Goal: Task Accomplishment & Management: Use online tool/utility

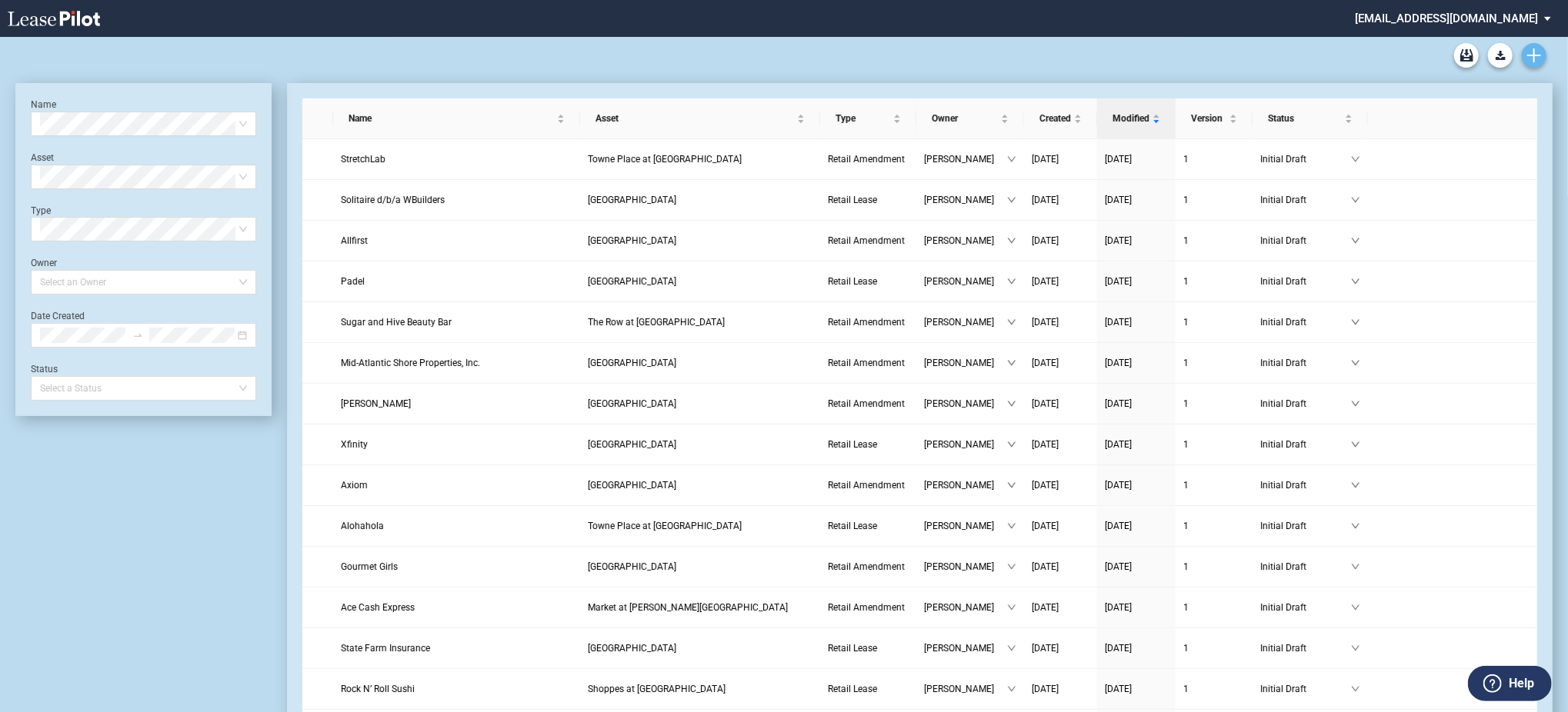
click at [1533, 63] on link "Create new document" at bounding box center [1534, 55] width 25 height 25
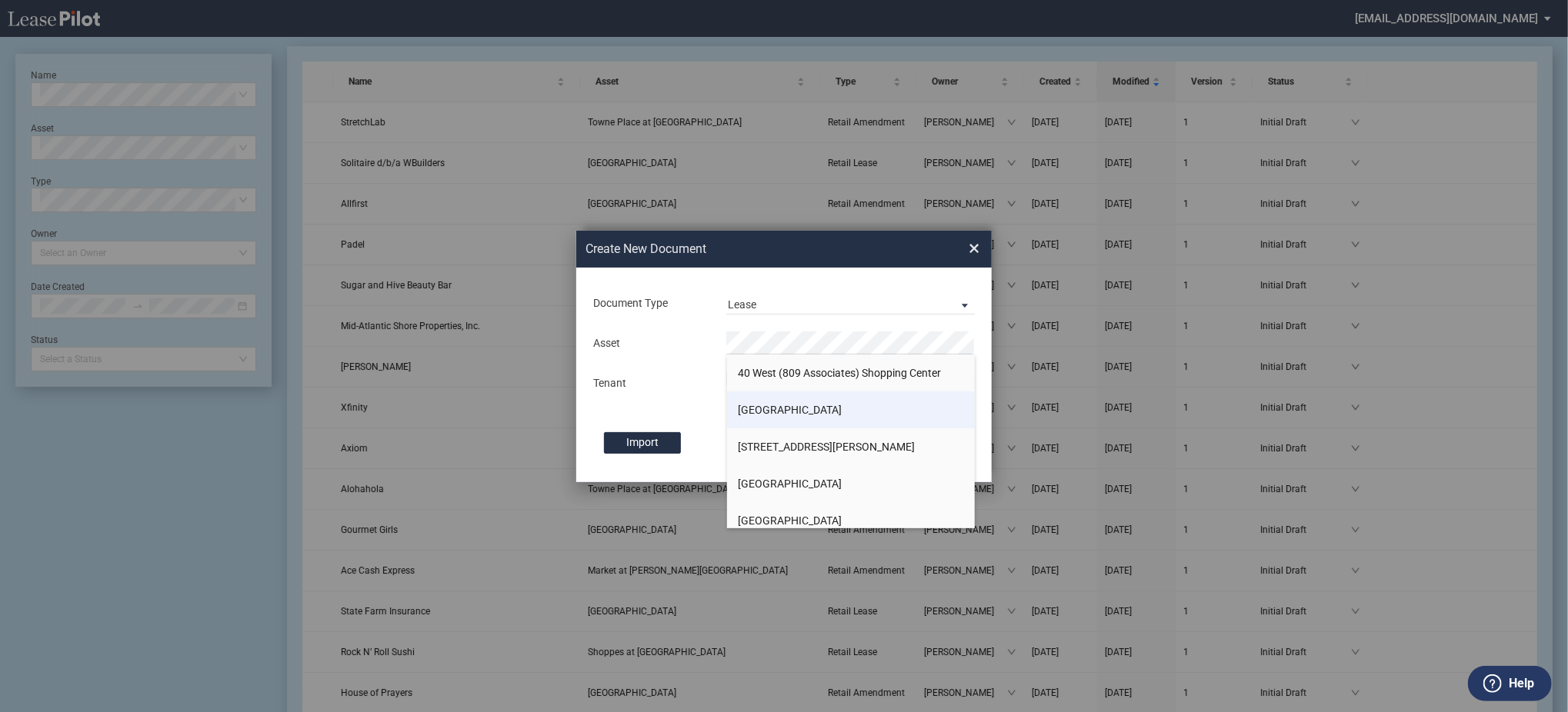
click at [800, 398] on li "[GEOGRAPHIC_DATA]" at bounding box center [851, 410] width 248 height 36
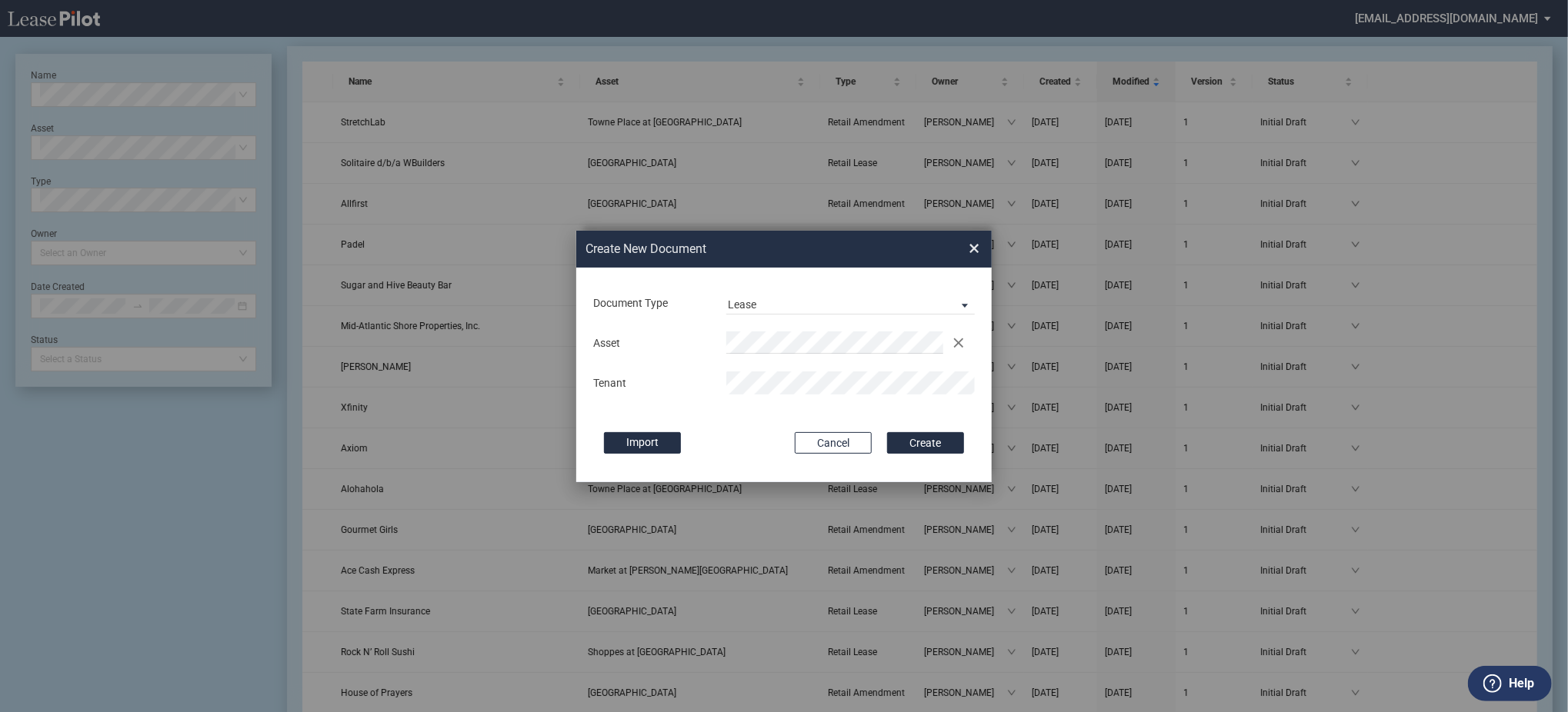
click at [887, 432] on button "Create" at bounding box center [926, 443] width 77 height 22
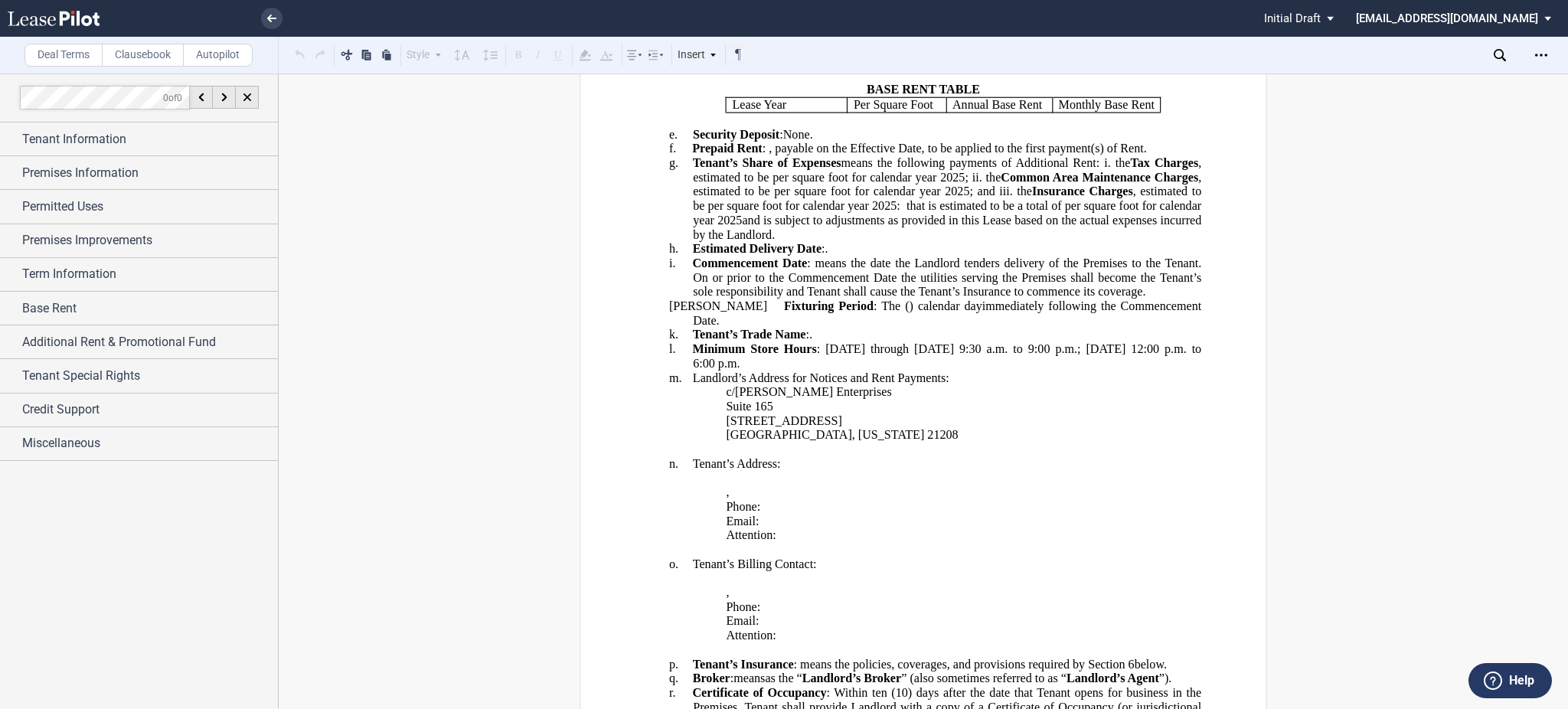
scroll to position [715, 0]
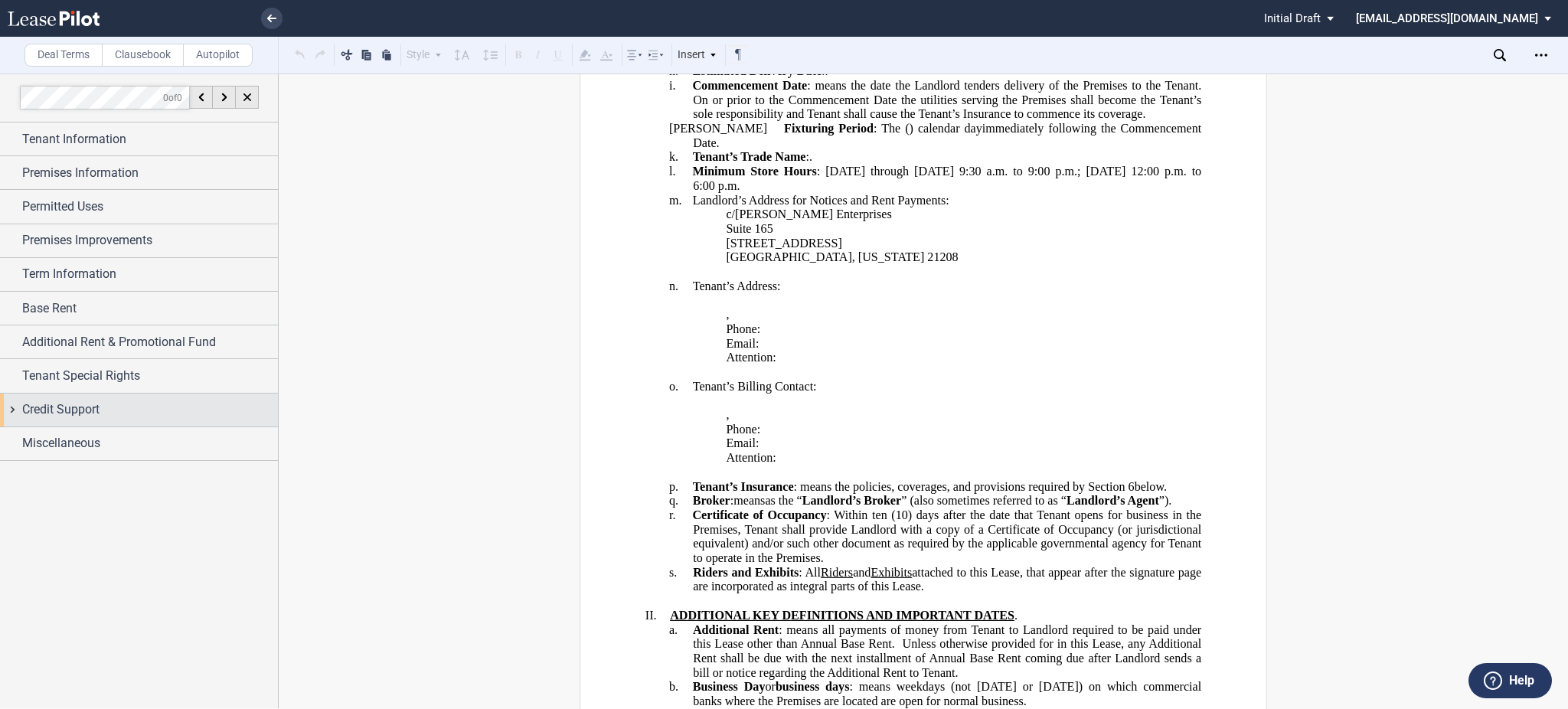
click at [60, 404] on span "Credit Support" at bounding box center [61, 410] width 77 height 19
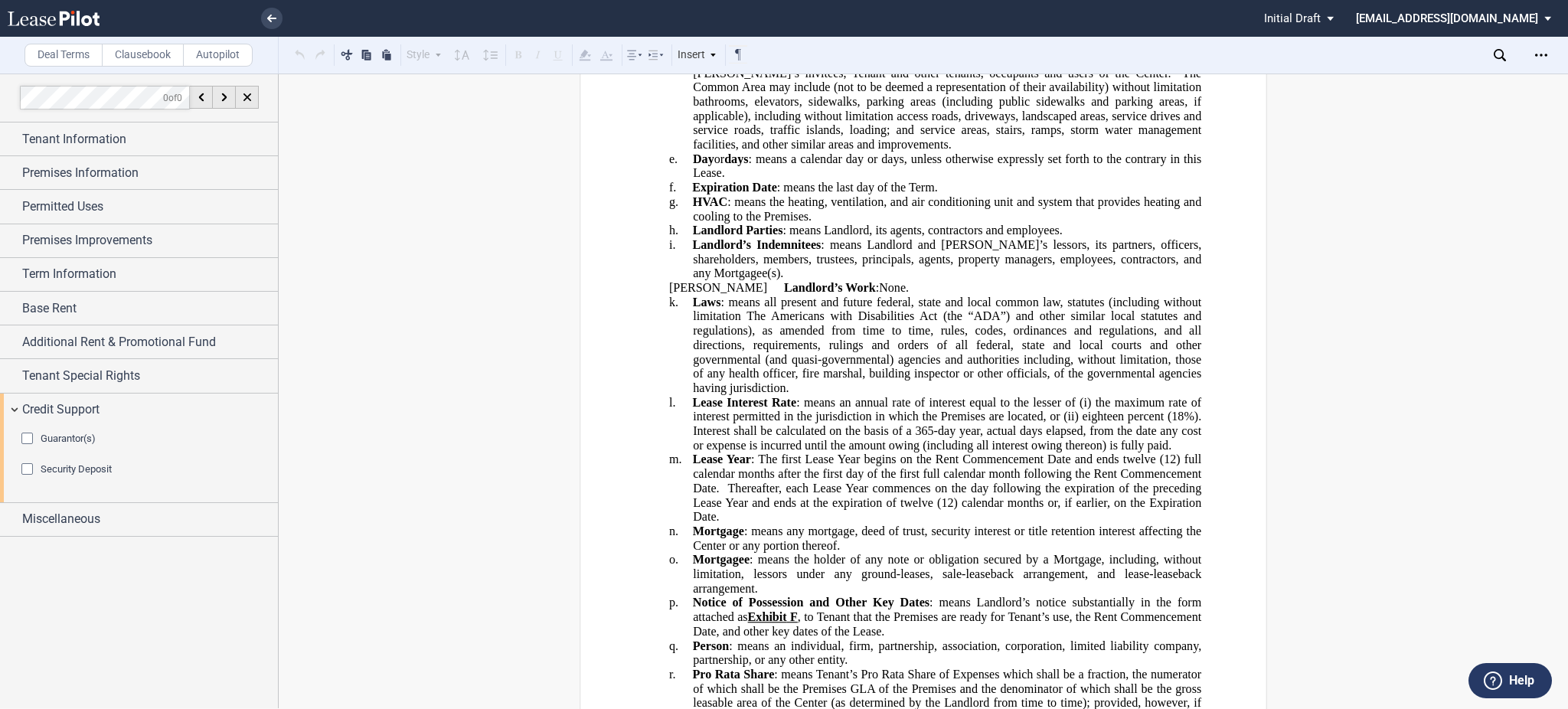
scroll to position [1532, 0]
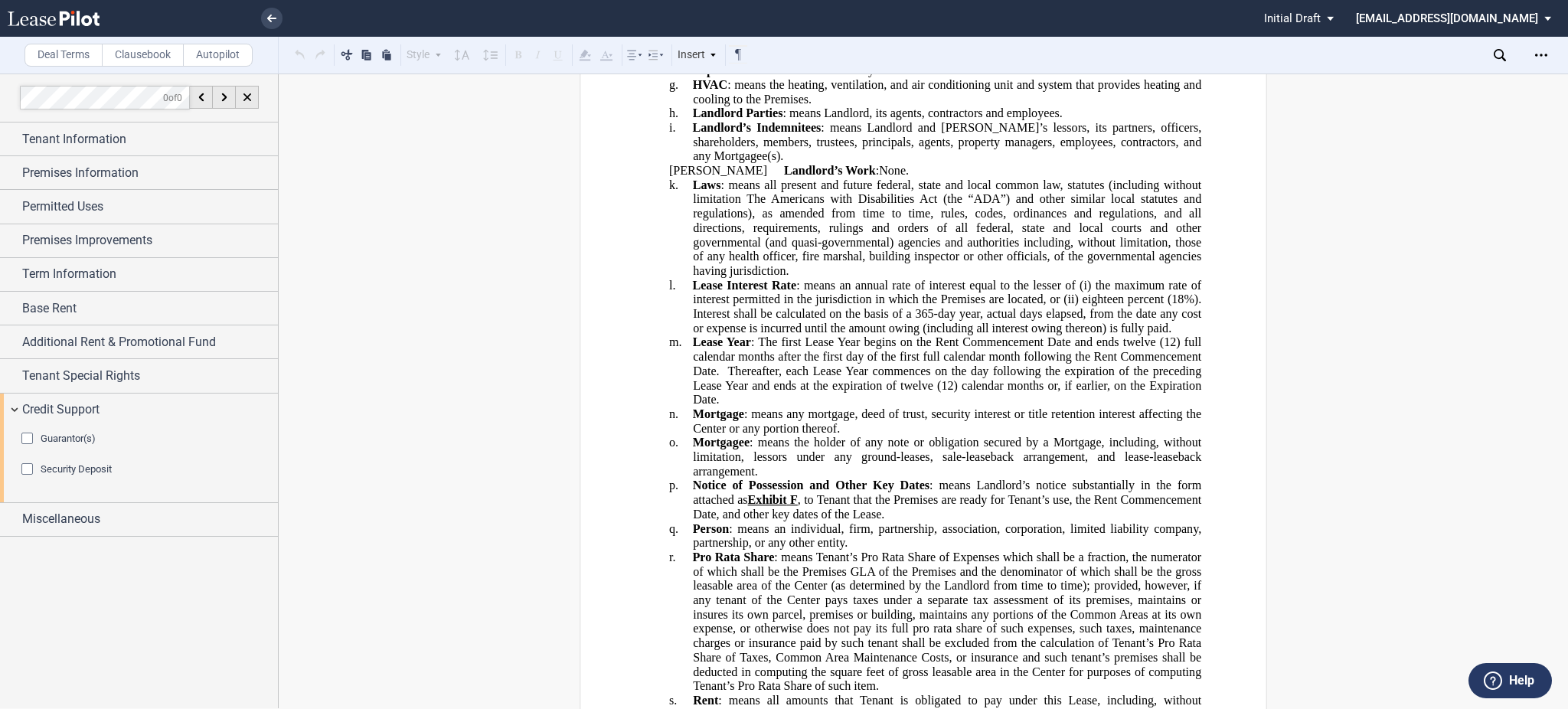
click at [82, 444] on span "Guarantor(s)" at bounding box center [68, 438] width 55 height 12
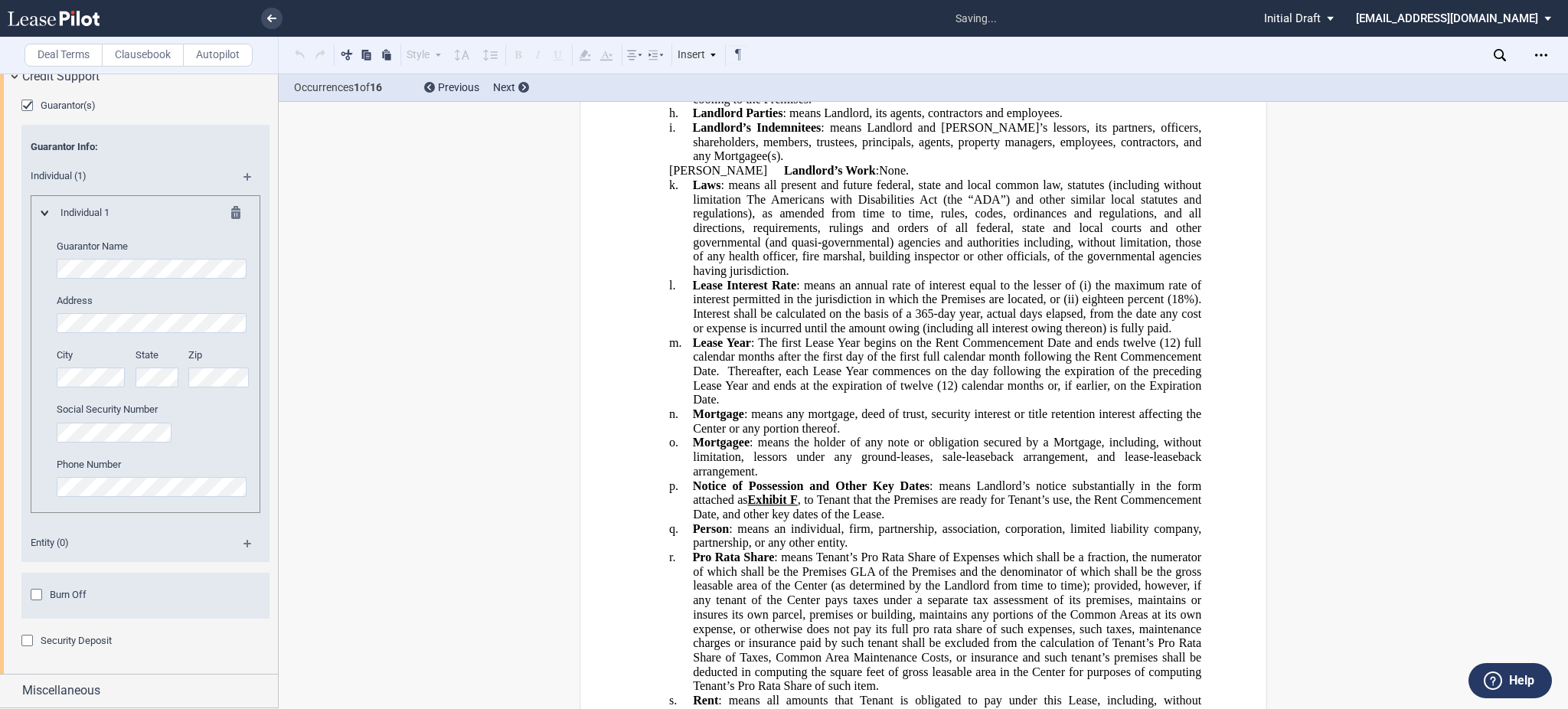
scroll to position [974, 0]
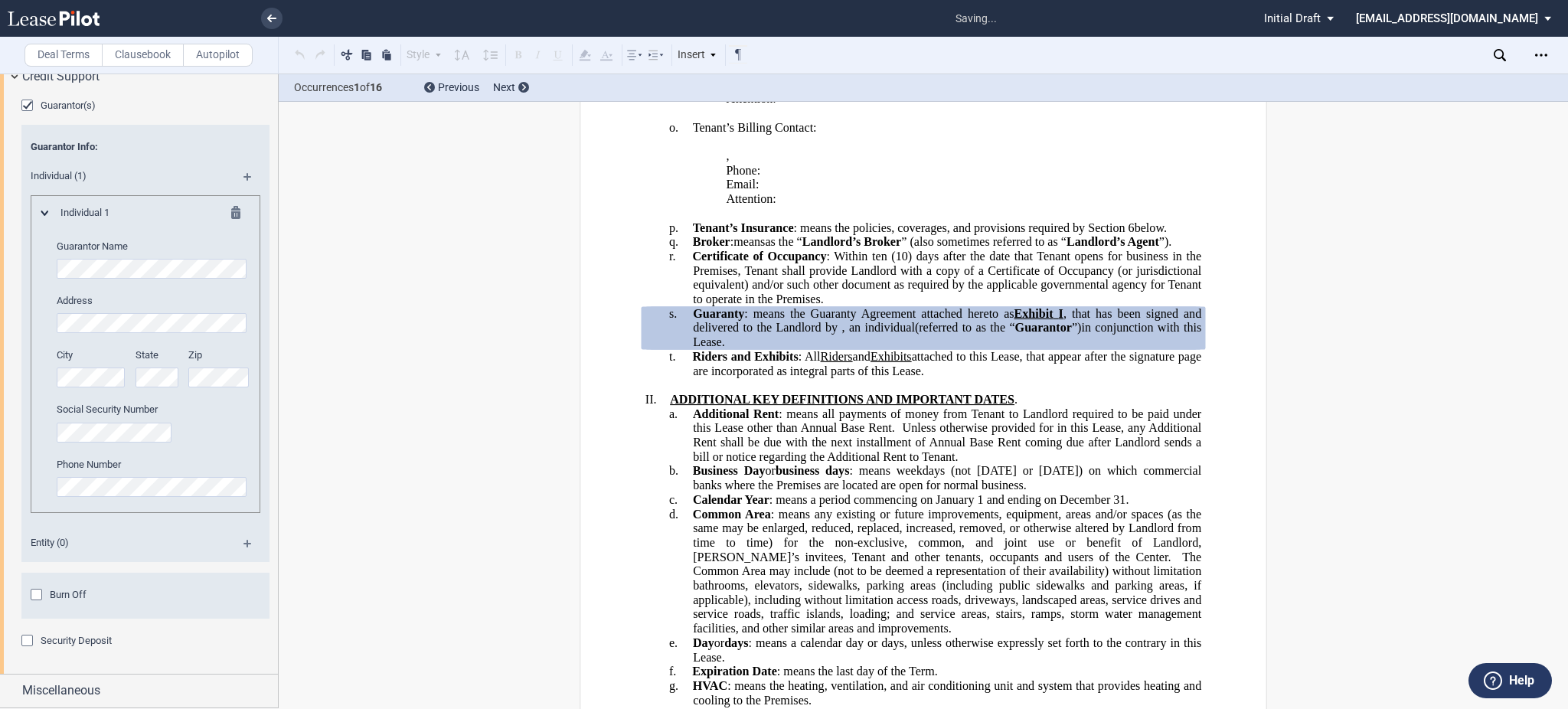
click at [75, 591] on span "Burn Off" at bounding box center [68, 595] width 36 height 12
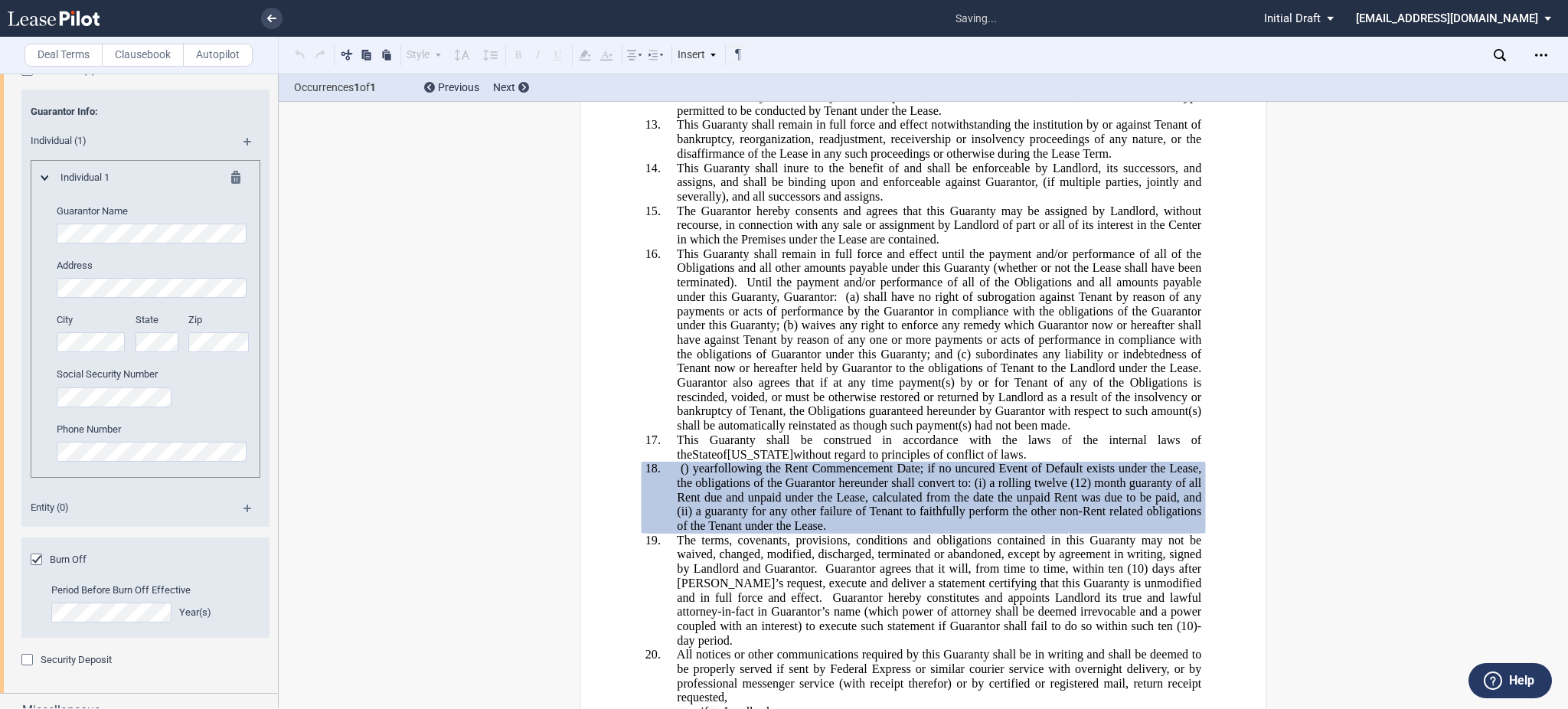
scroll to position [387, 0]
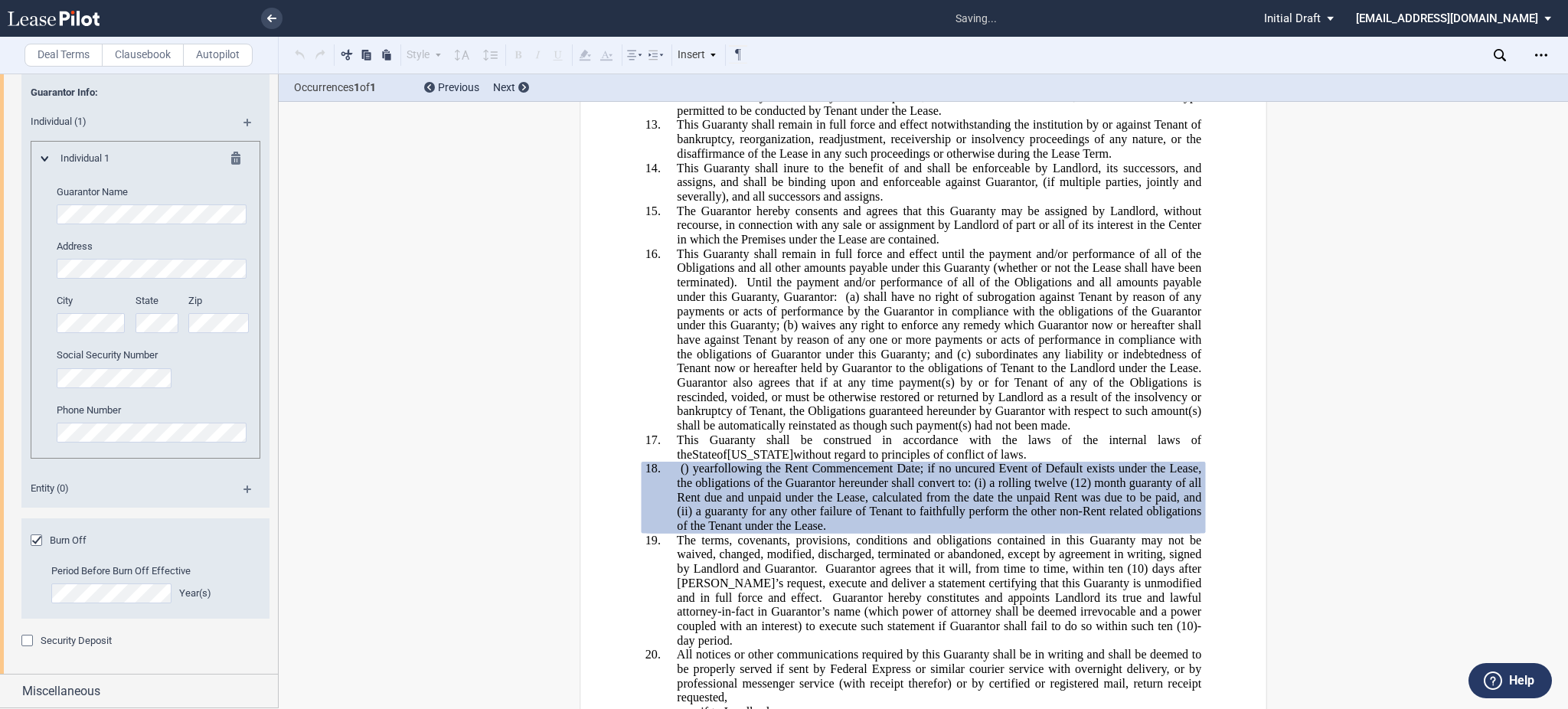
click at [243, 492] on md-icon at bounding box center [253, 494] width 21 height 19
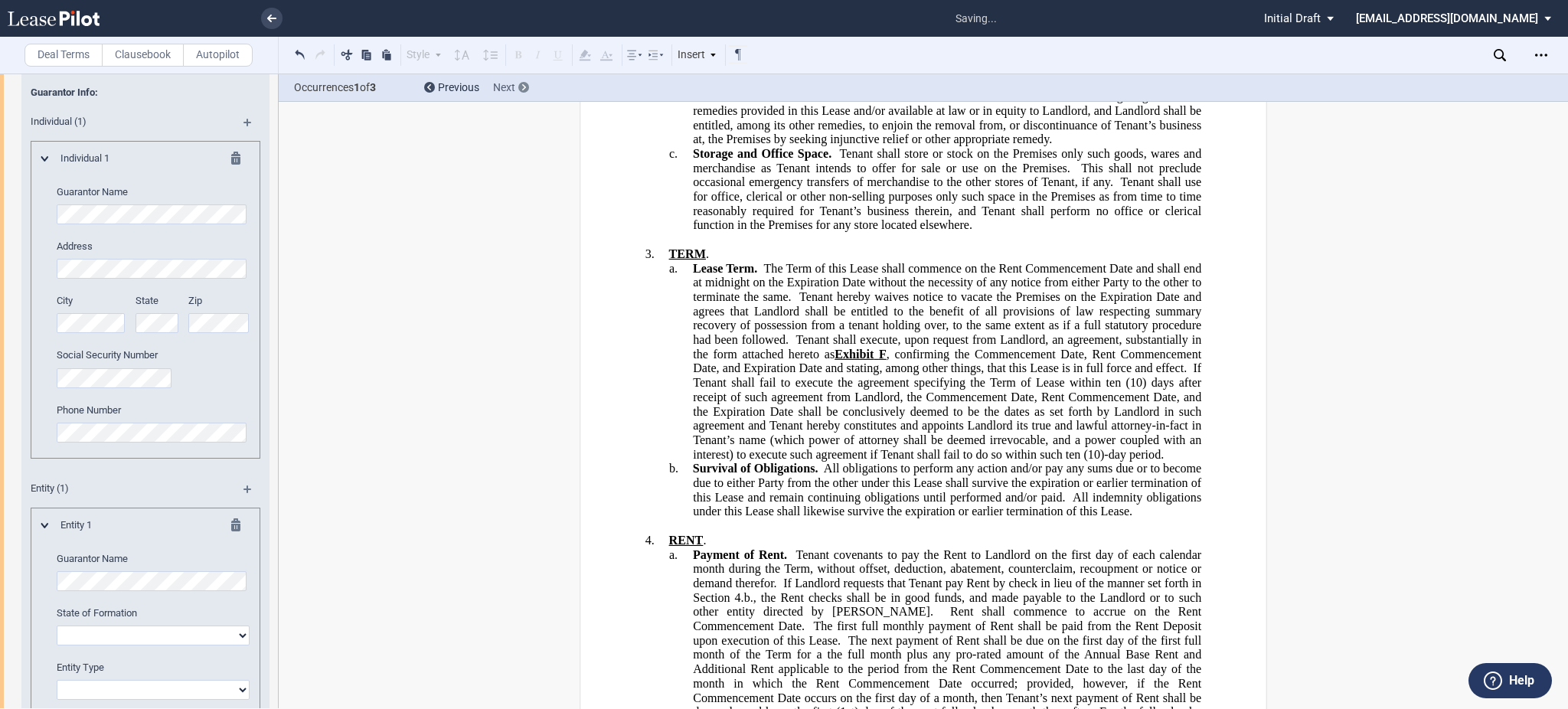
scroll to position [982, 0]
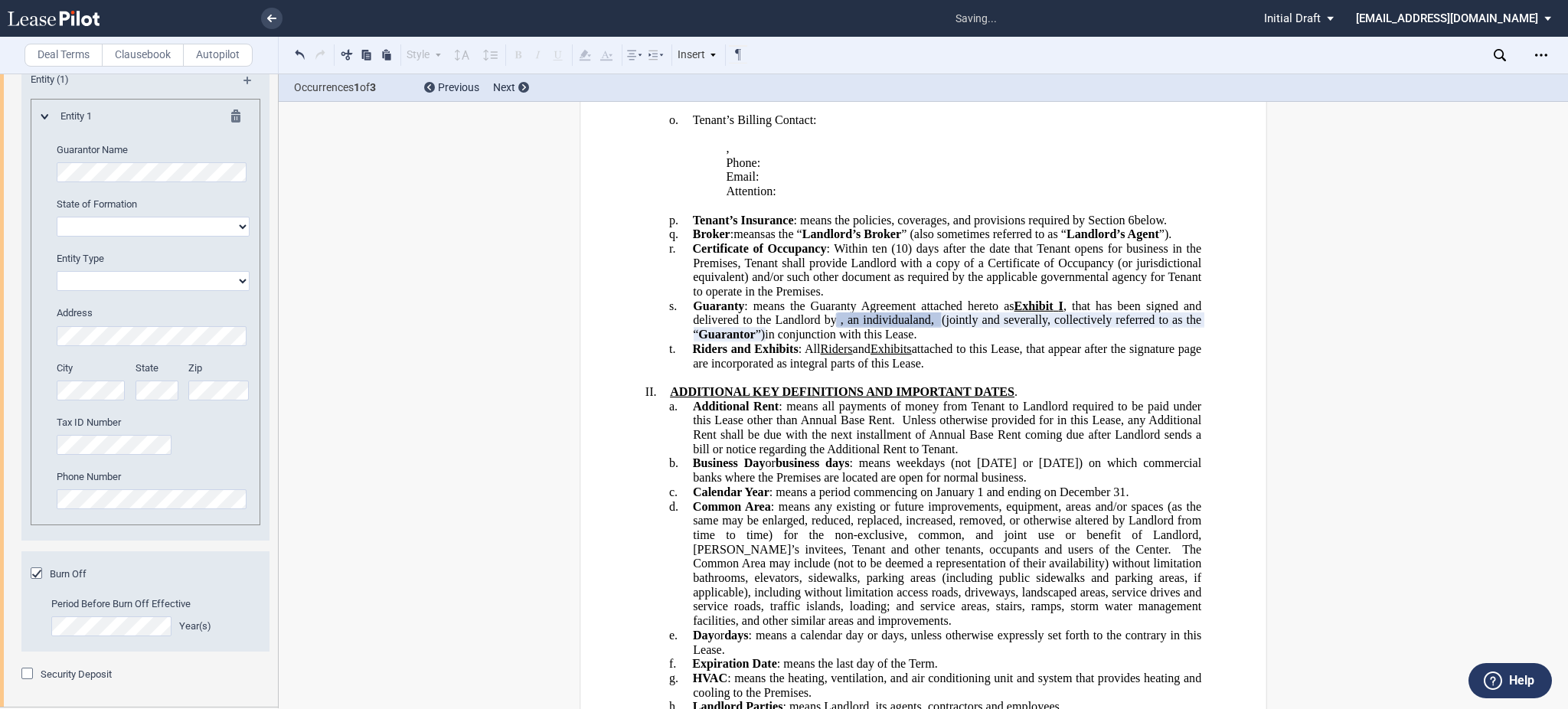
click at [61, 580] on span "Burn Off" at bounding box center [68, 575] width 36 height 12
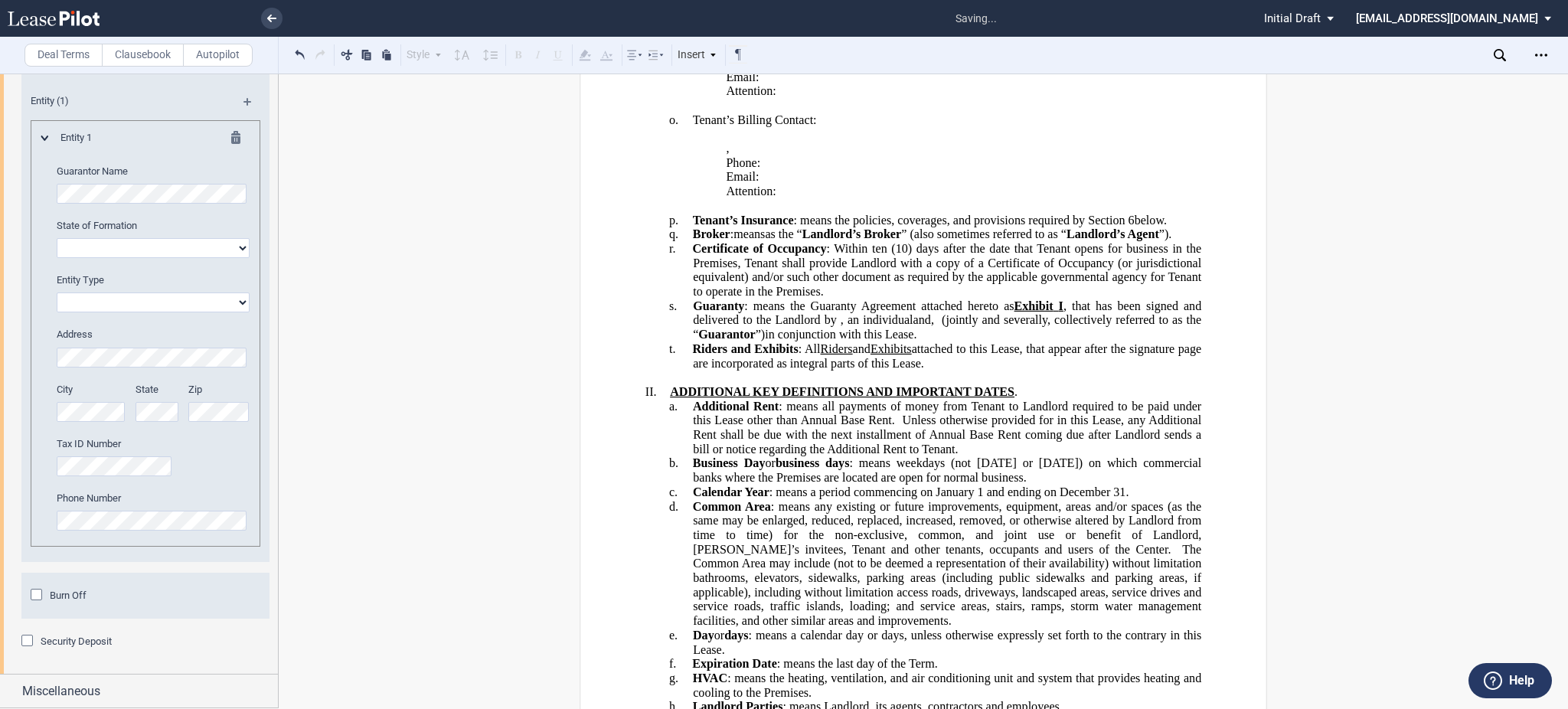
click at [64, 593] on span "Burn Off" at bounding box center [68, 596] width 36 height 12
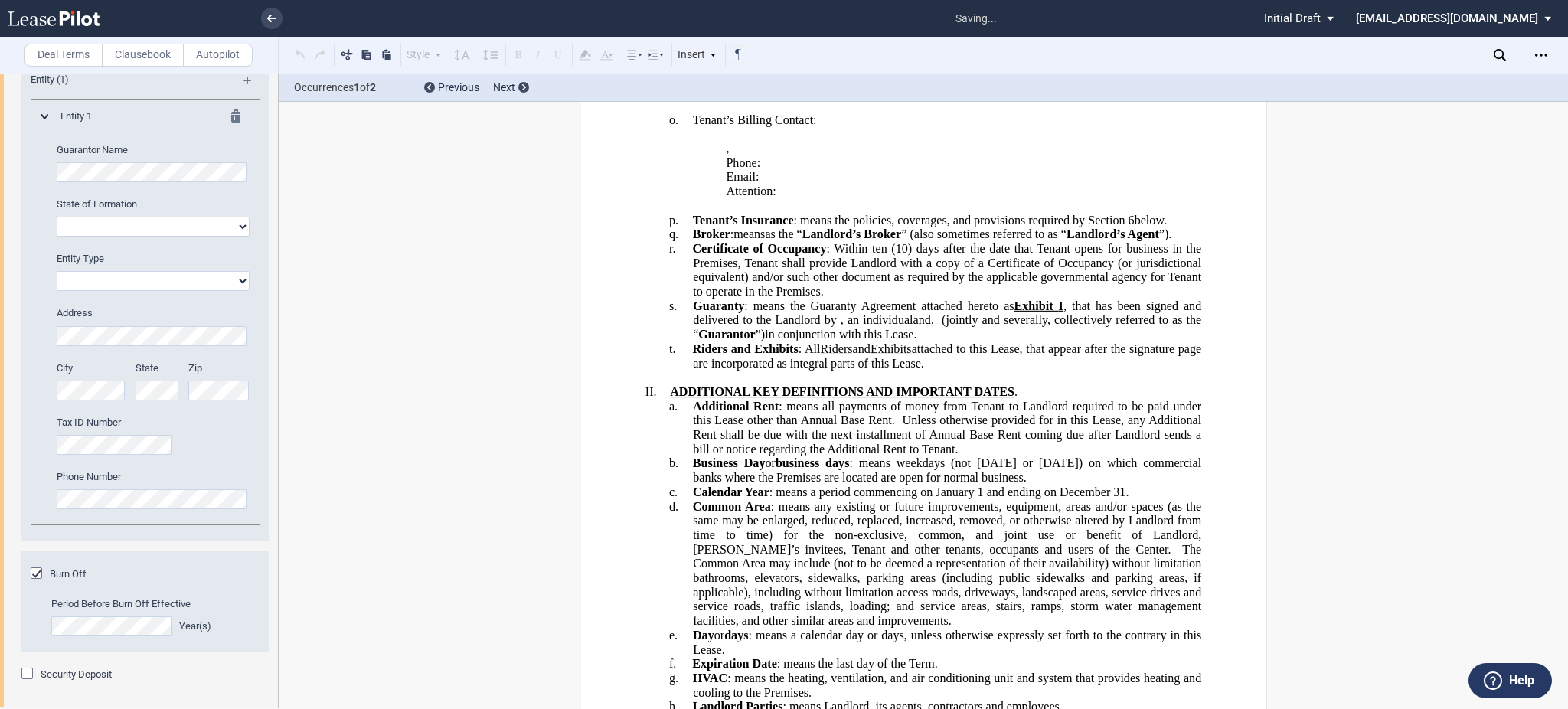
scroll to position [38295, 0]
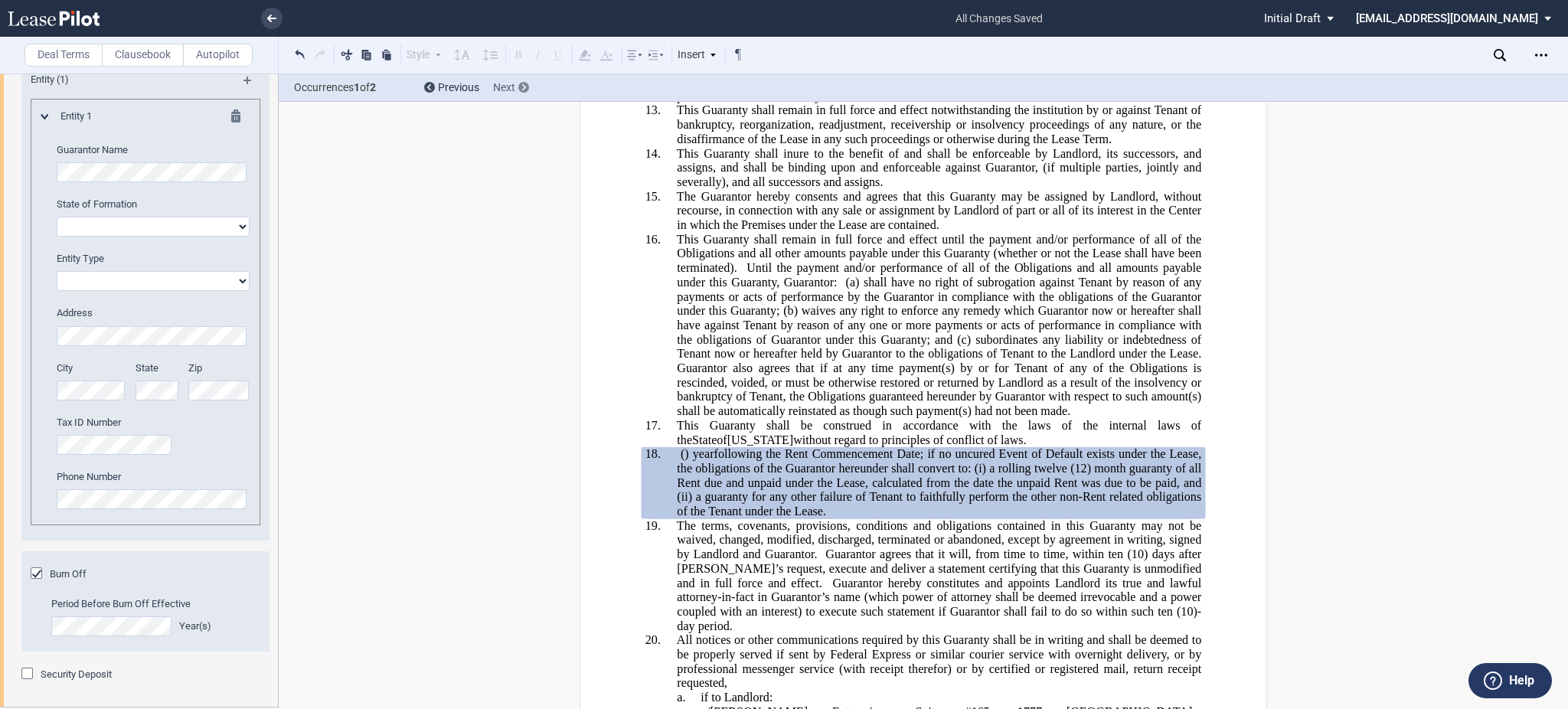
click at [519, 81] on div "Next" at bounding box center [511, 88] width 36 height 16
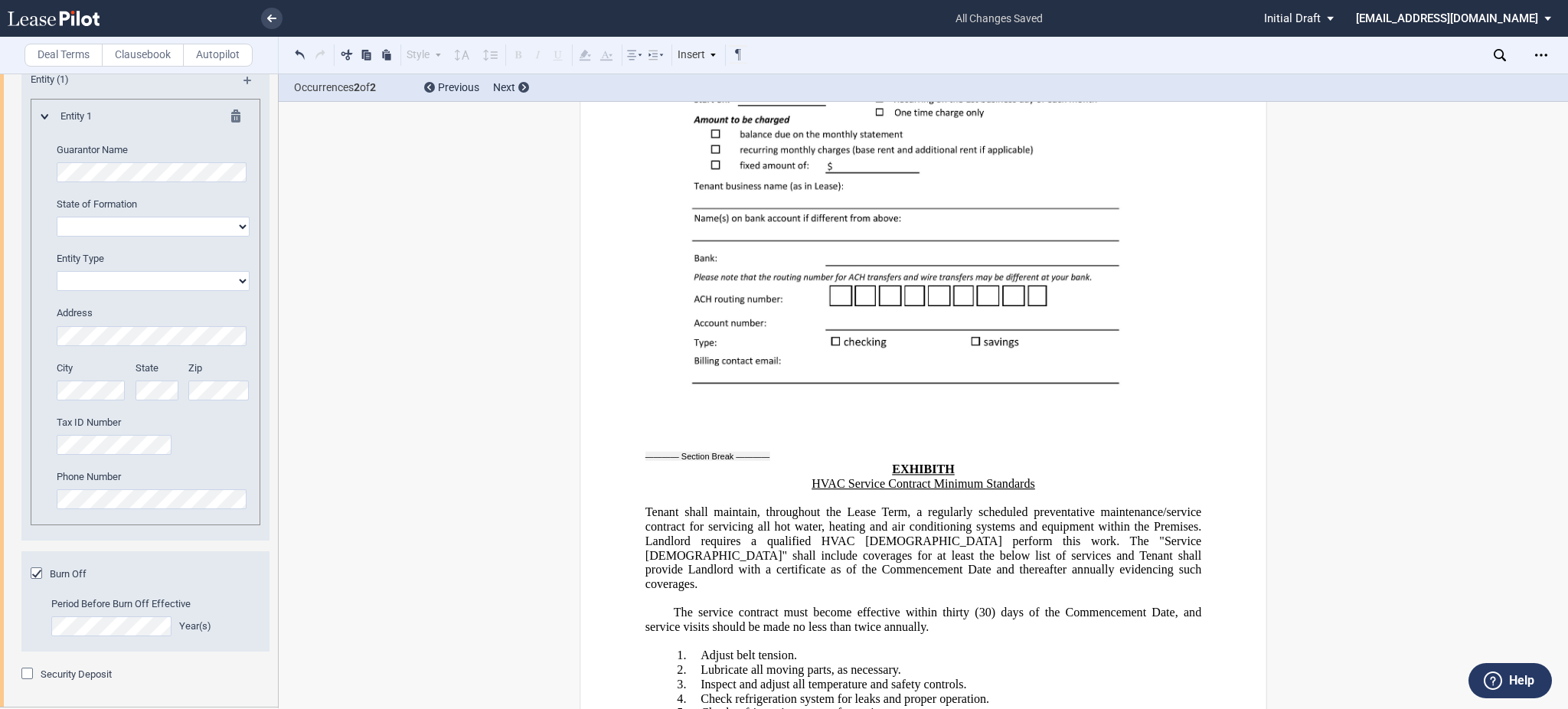
scroll to position [34928, 0]
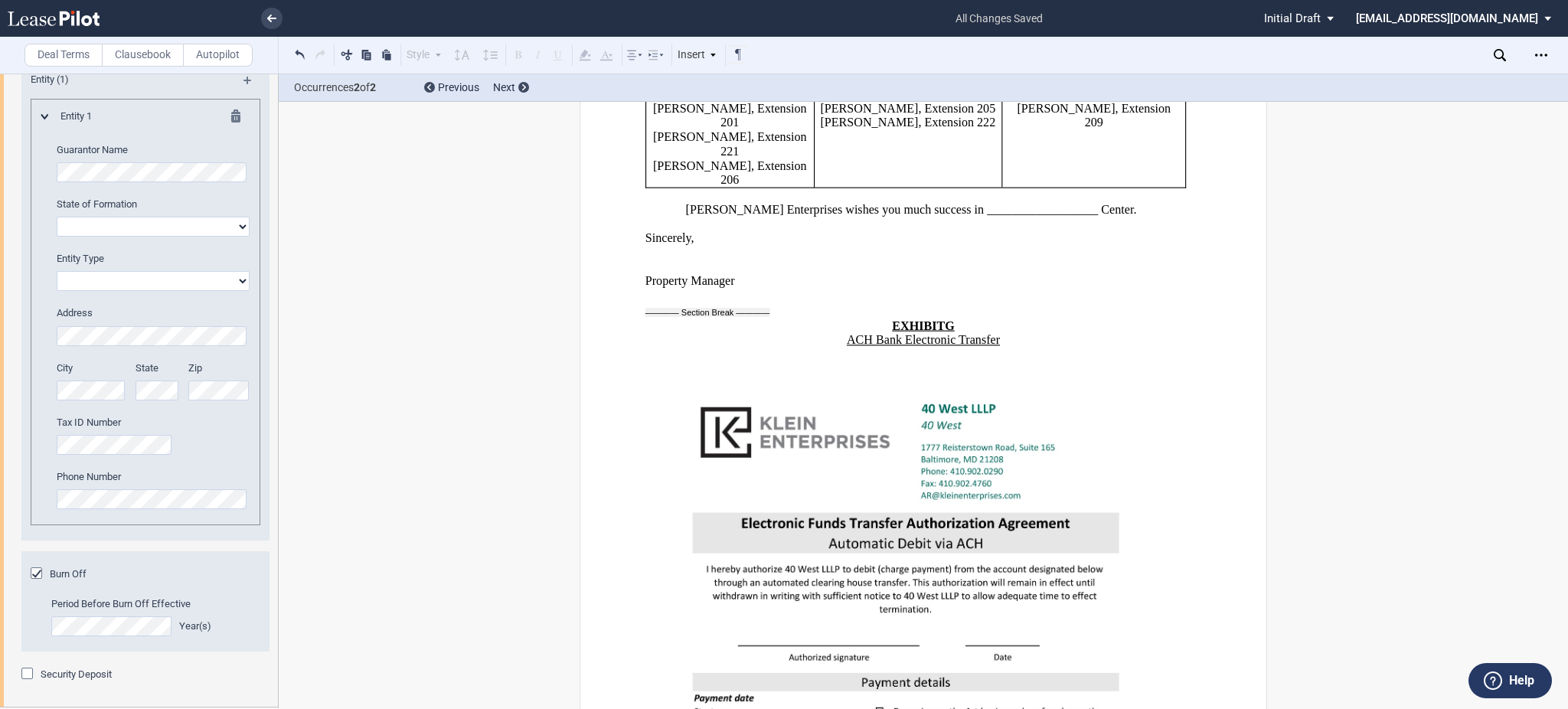
click at [1497, 47] on div "Download Download Commercial Lease Guaranty Share Document Print Create a New V…" at bounding box center [1531, 55] width 74 height 25
drag, startPoint x: 1479, startPoint y: 51, endPoint x: 1497, endPoint y: 54, distance: 18.2
click at [1484, 50] on div "Download Download Commercial Lease Guaranty Share Document Print Create a New V…" at bounding box center [1432, 54] width 271 height 36
click at [1497, 54] on icon at bounding box center [1499, 55] width 12 height 12
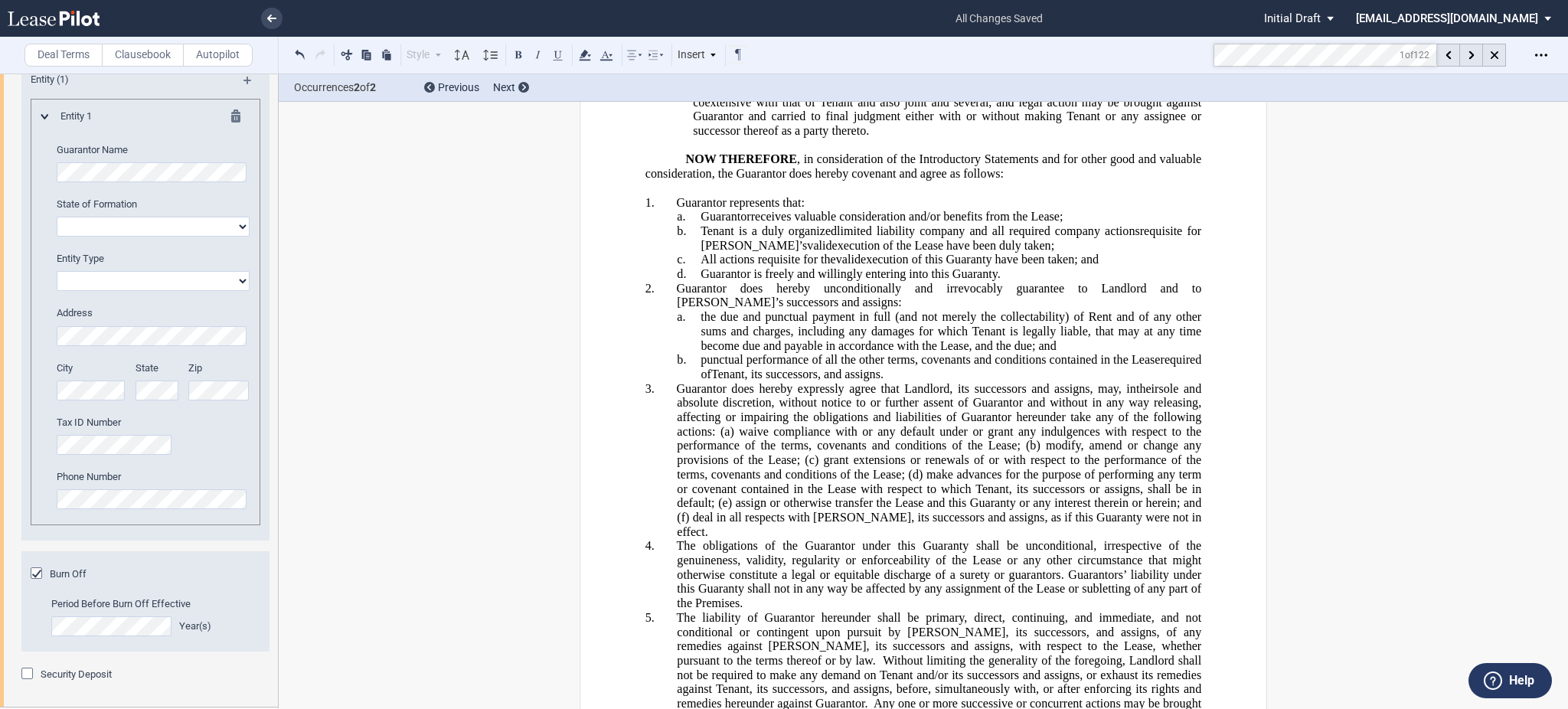
scroll to position [36772, 0]
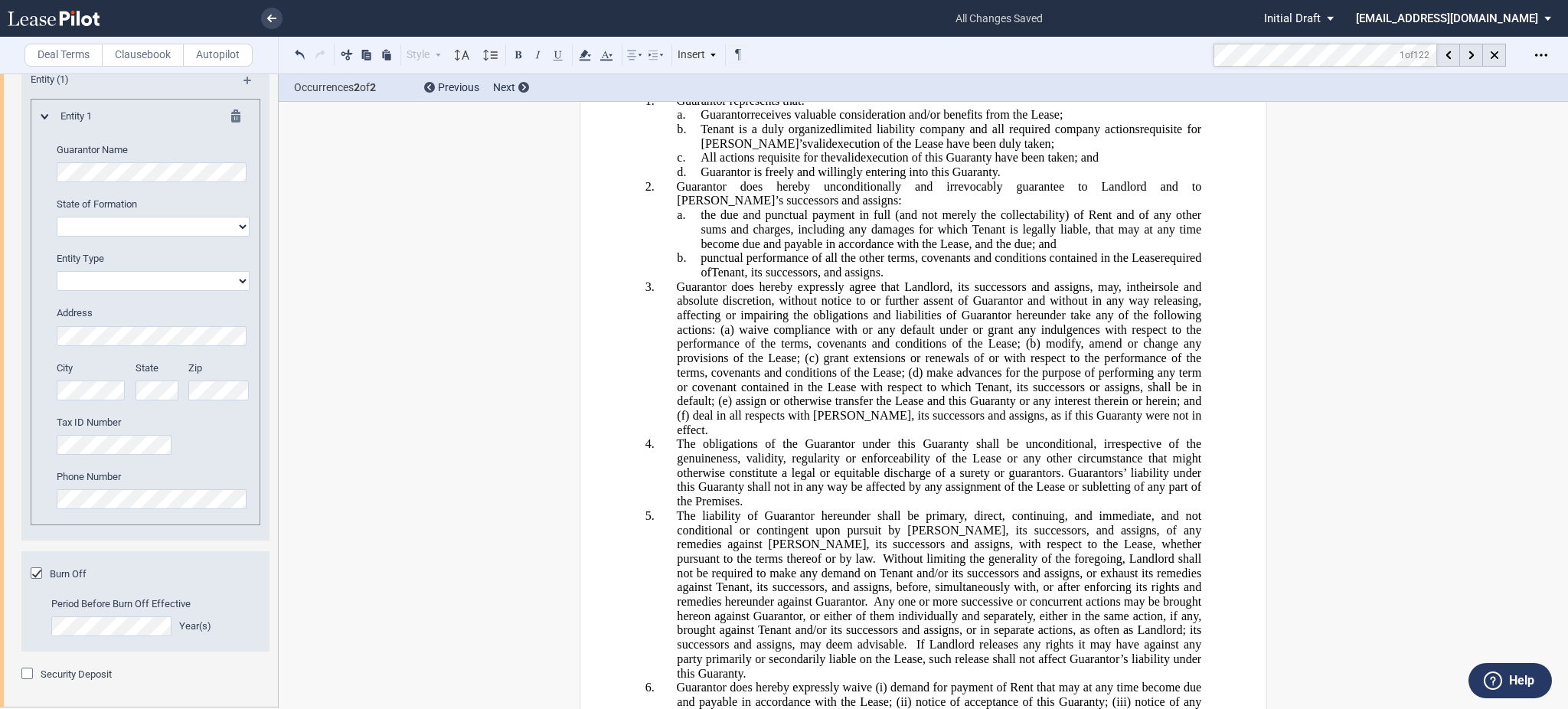
click at [1529, 63] on div "Download Download Commercial Lease Guaranty Share Document Print Create a New V…" at bounding box center [1541, 55] width 24 height 25
click at [1534, 56] on div "Open Lease options menu" at bounding box center [1541, 55] width 24 height 25
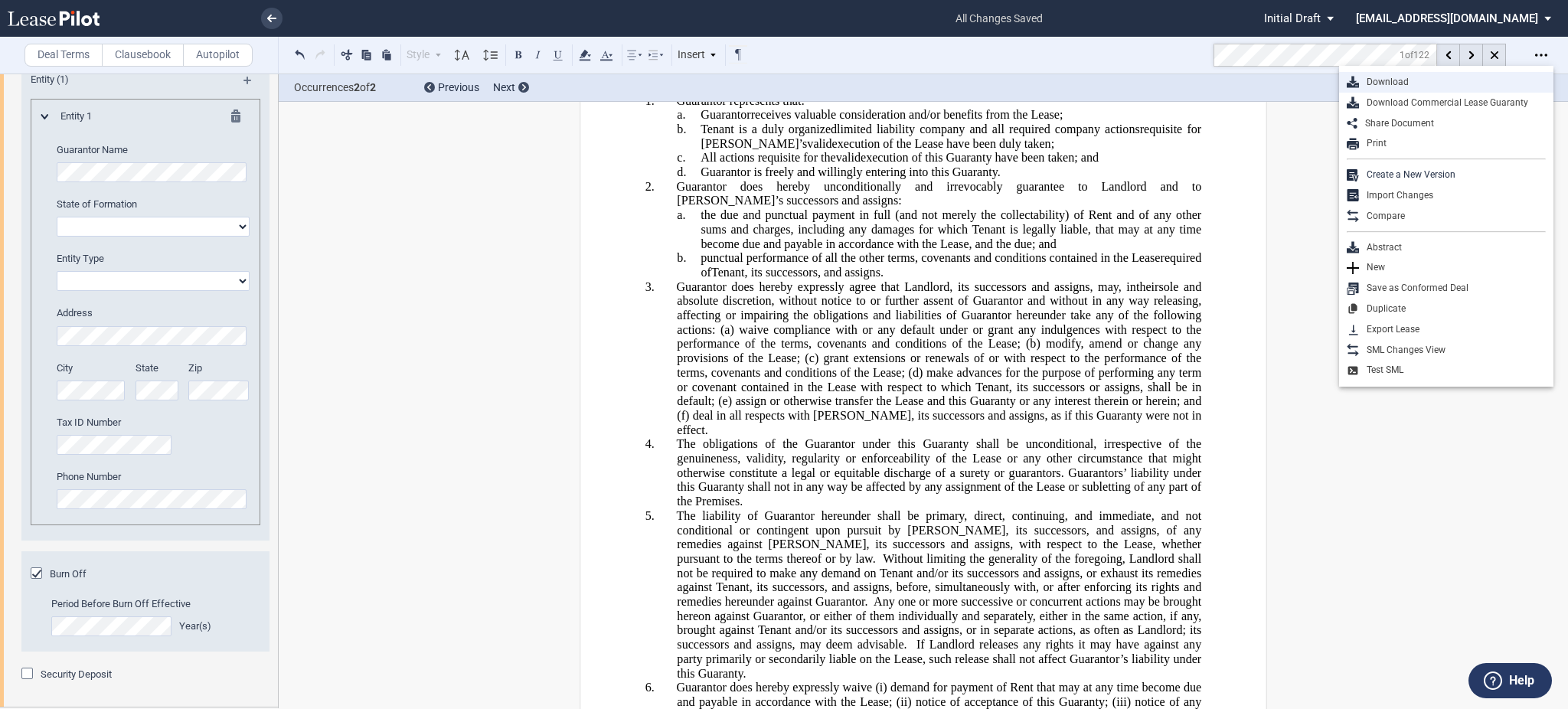
click at [1391, 85] on div "Download" at bounding box center [1452, 81] width 187 height 13
